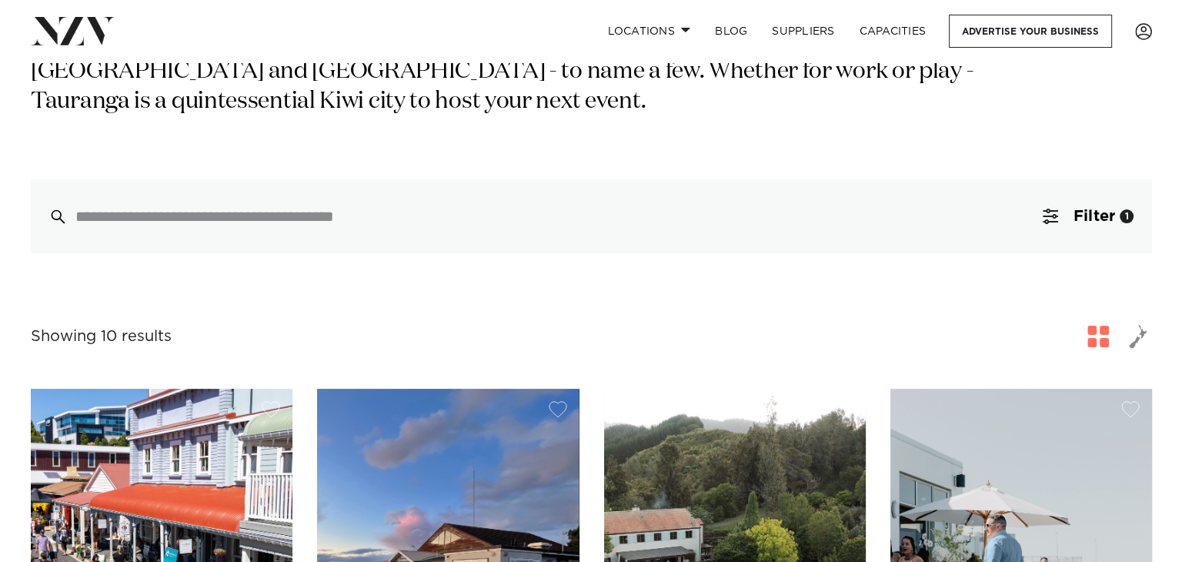
scroll to position [308, 0]
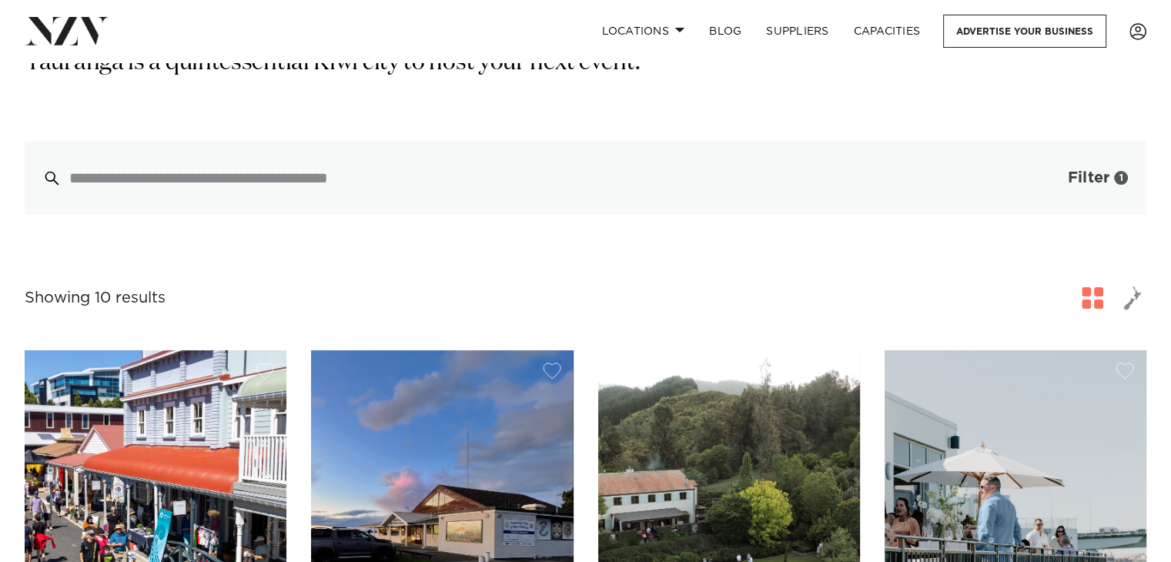
click at [1093, 170] on span "Filter" at bounding box center [1089, 177] width 42 height 15
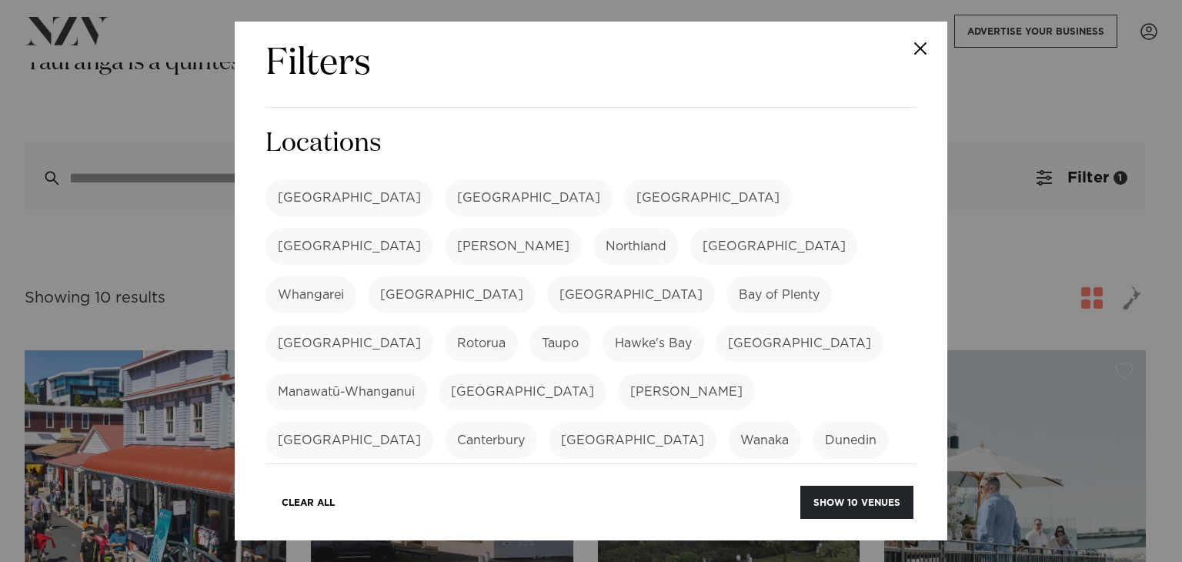
click at [433, 325] on label "[GEOGRAPHIC_DATA]" at bounding box center [350, 343] width 168 height 37
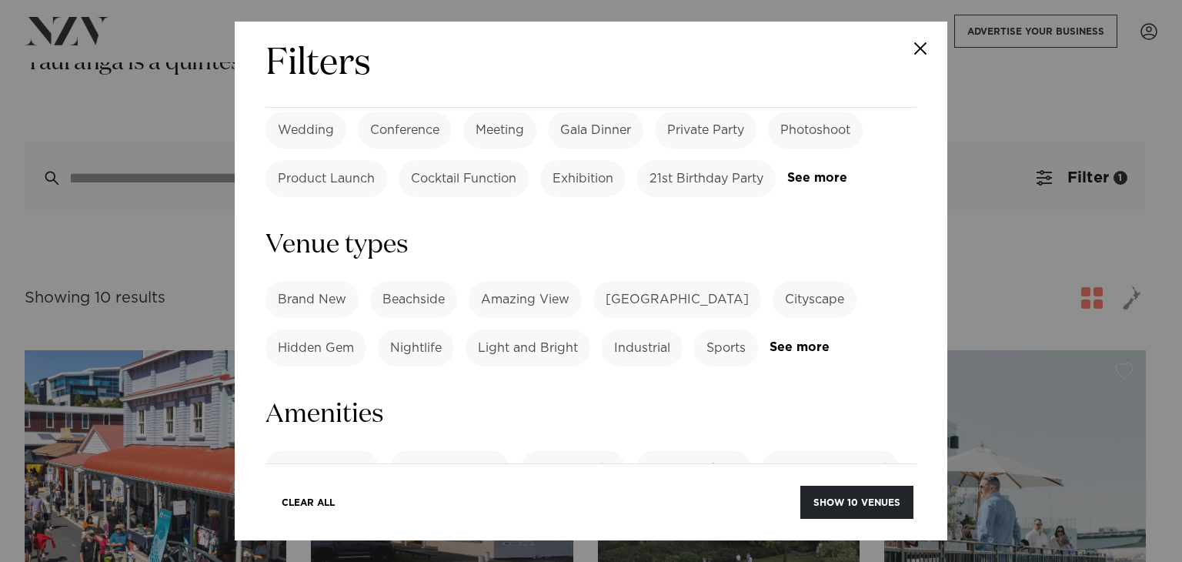
scroll to position [924, 0]
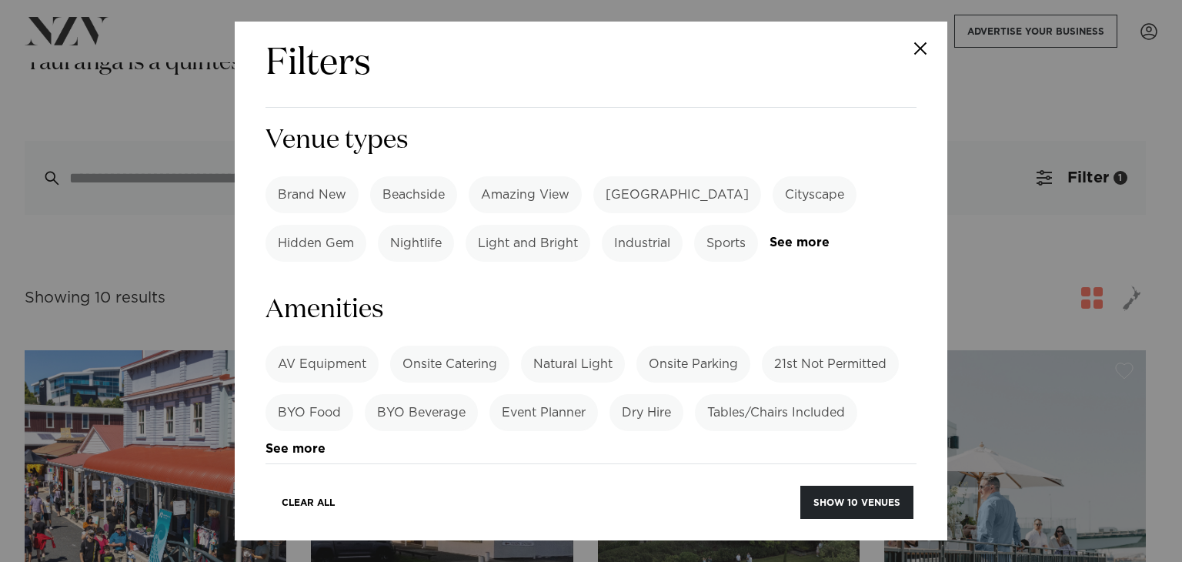
click at [750, 394] on label "Tables/Chairs Included" at bounding box center [776, 412] width 162 height 37
click at [298, 443] on link "See more" at bounding box center [326, 449] width 120 height 13
click at [782, 394] on label "Tables/Chairs Included" at bounding box center [776, 412] width 162 height 37
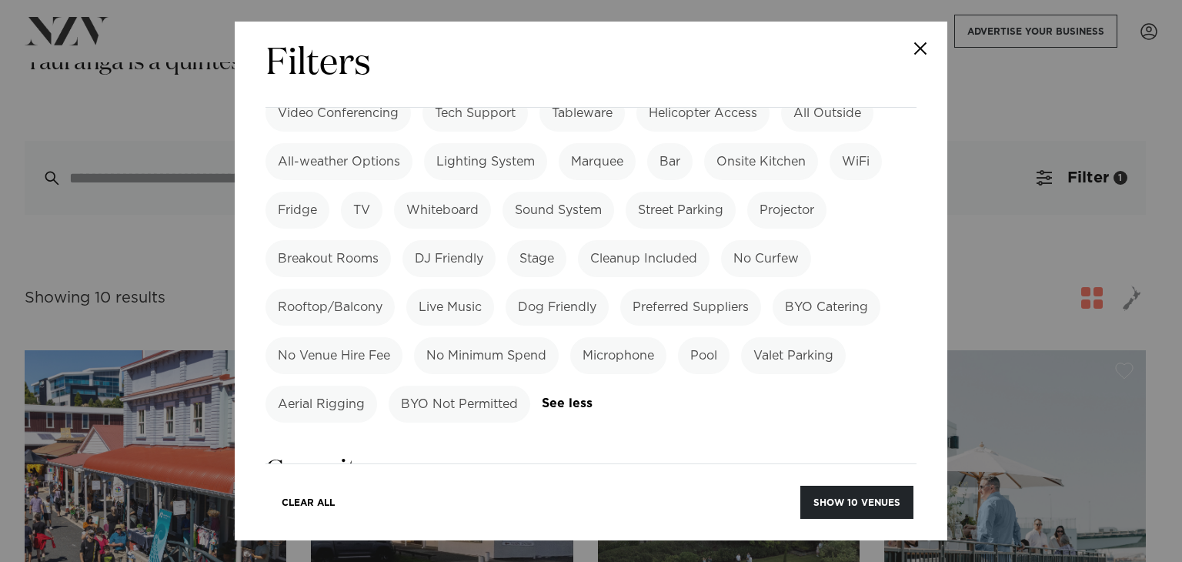
scroll to position [1308, 0]
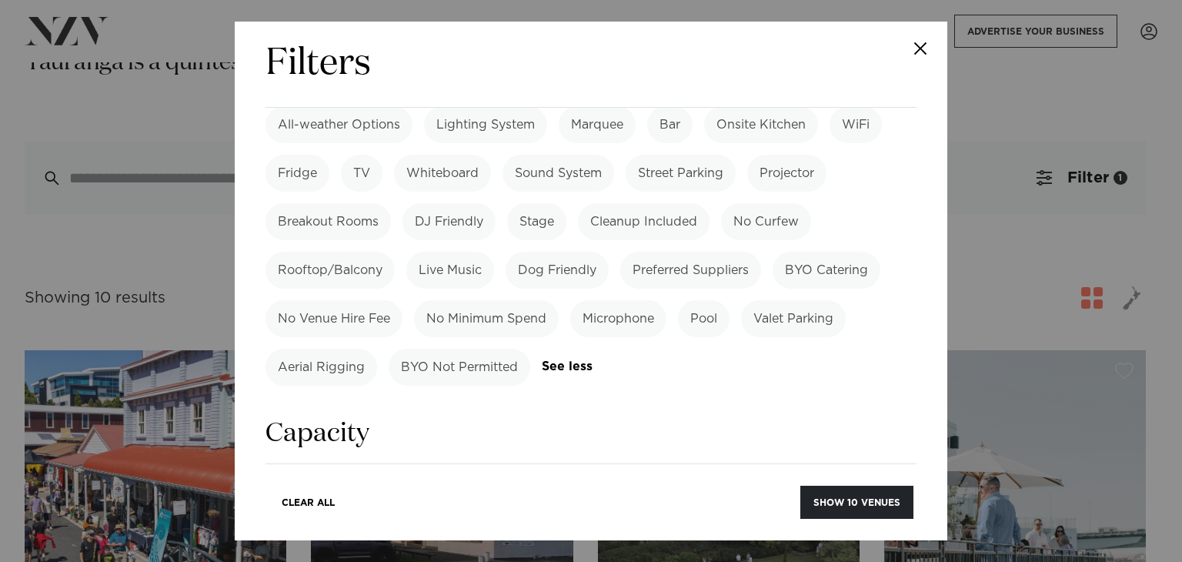
click at [337, 524] on input "number" at bounding box center [591, 545] width 651 height 42
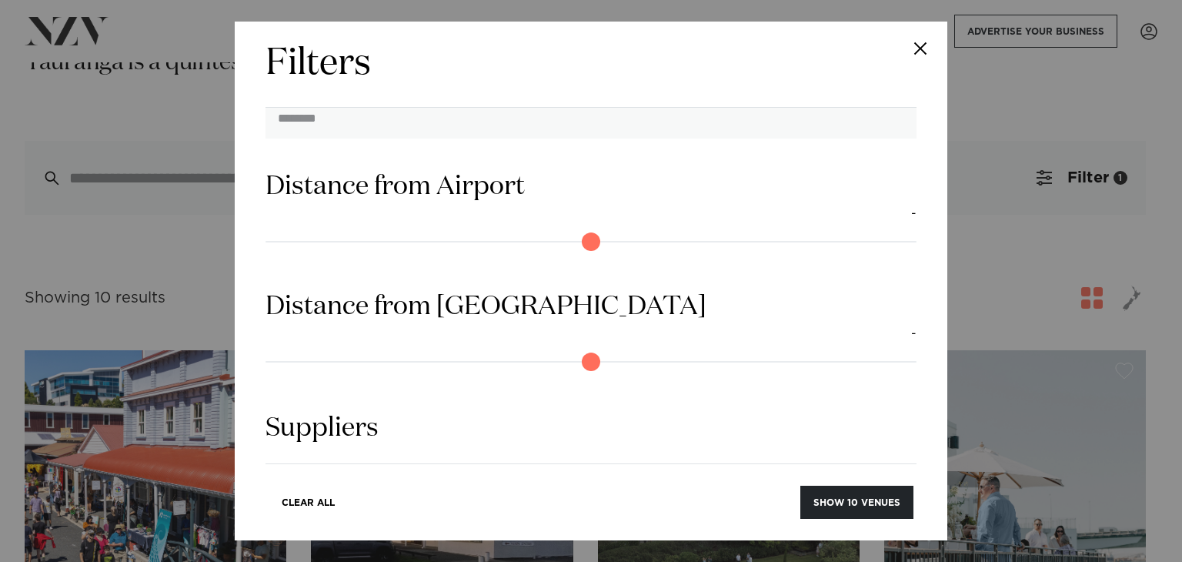
scroll to position [1740, 0]
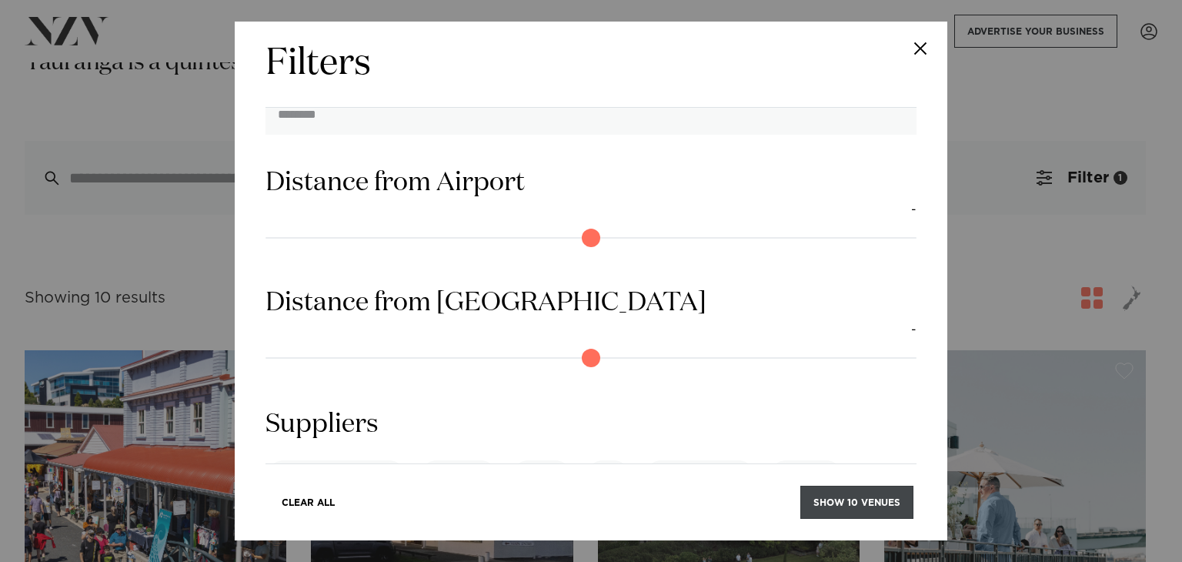
click at [855, 499] on button "Show 10 venues" at bounding box center [856, 502] width 113 height 33
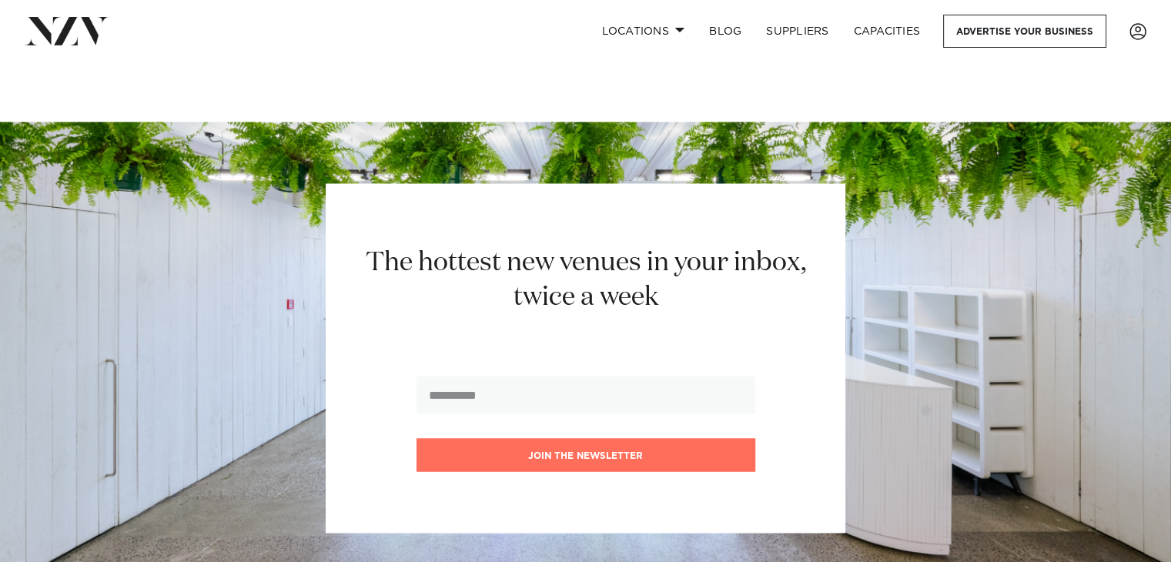
scroll to position [2628, 0]
